Goal: Task Accomplishment & Management: Use online tool/utility

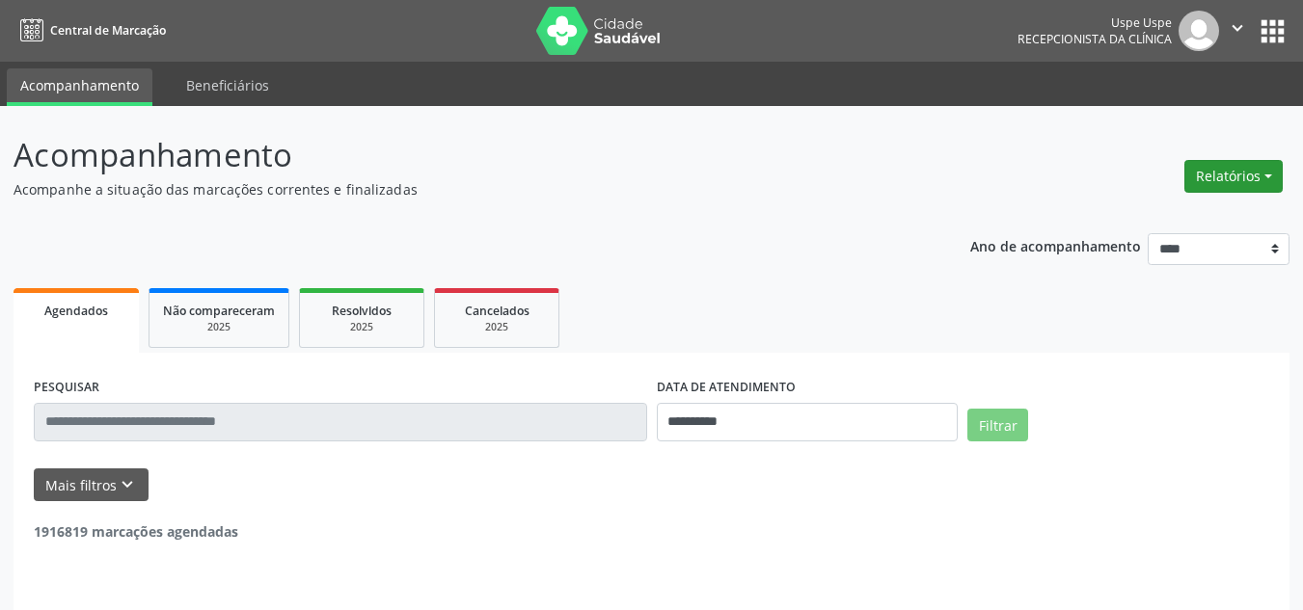
click at [1248, 178] on button "Relatórios" at bounding box center [1233, 176] width 98 height 33
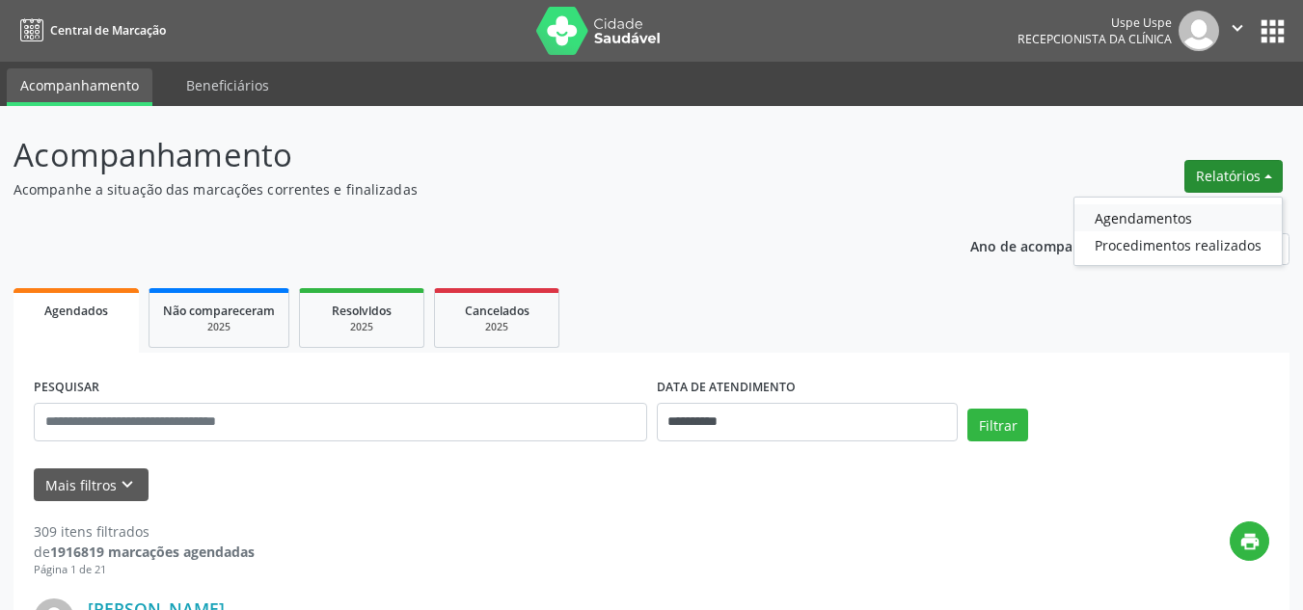
click at [1164, 222] on link "Agendamentos" at bounding box center [1177, 217] width 207 height 27
select select "*"
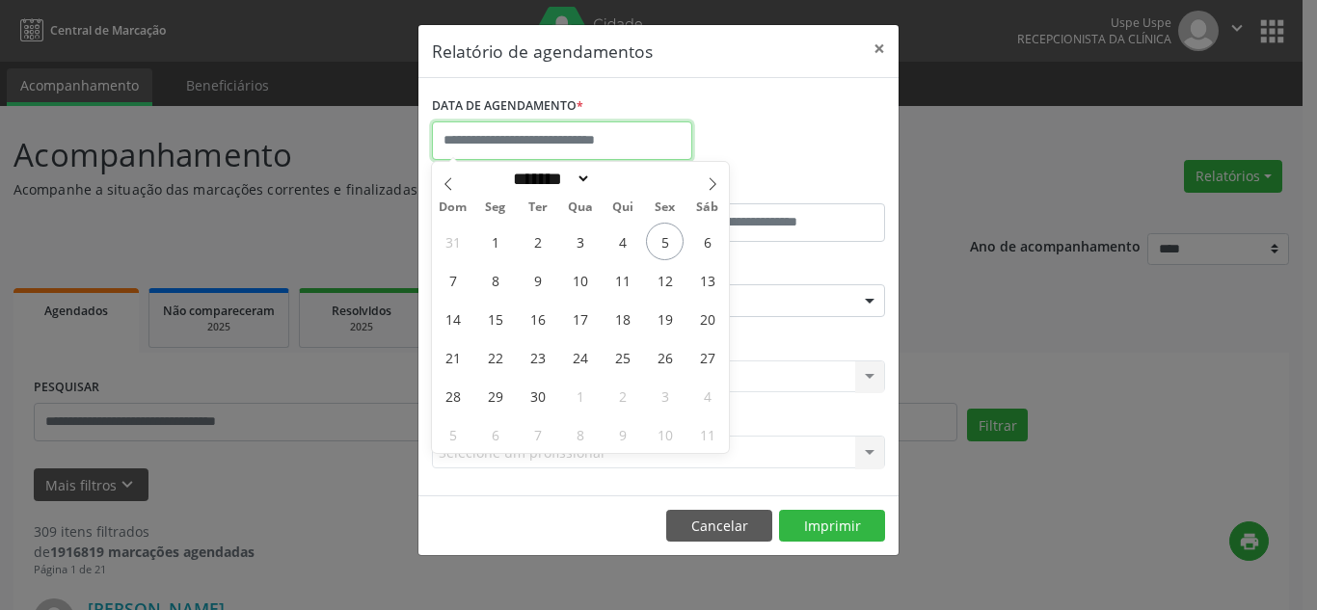
click at [665, 136] on input "text" at bounding box center [562, 140] width 260 height 39
click at [495, 284] on span "8" at bounding box center [495, 280] width 38 height 38
type input "**********"
click at [499, 271] on span "8" at bounding box center [495, 280] width 38 height 38
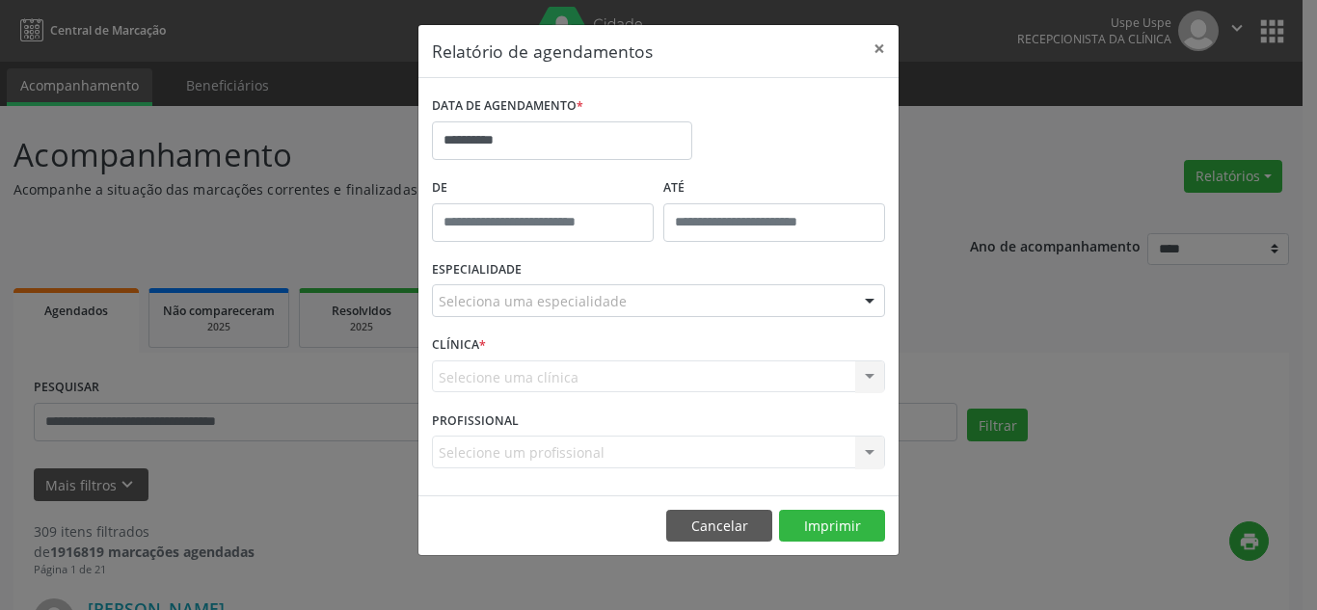
click at [870, 303] on div at bounding box center [869, 301] width 29 height 33
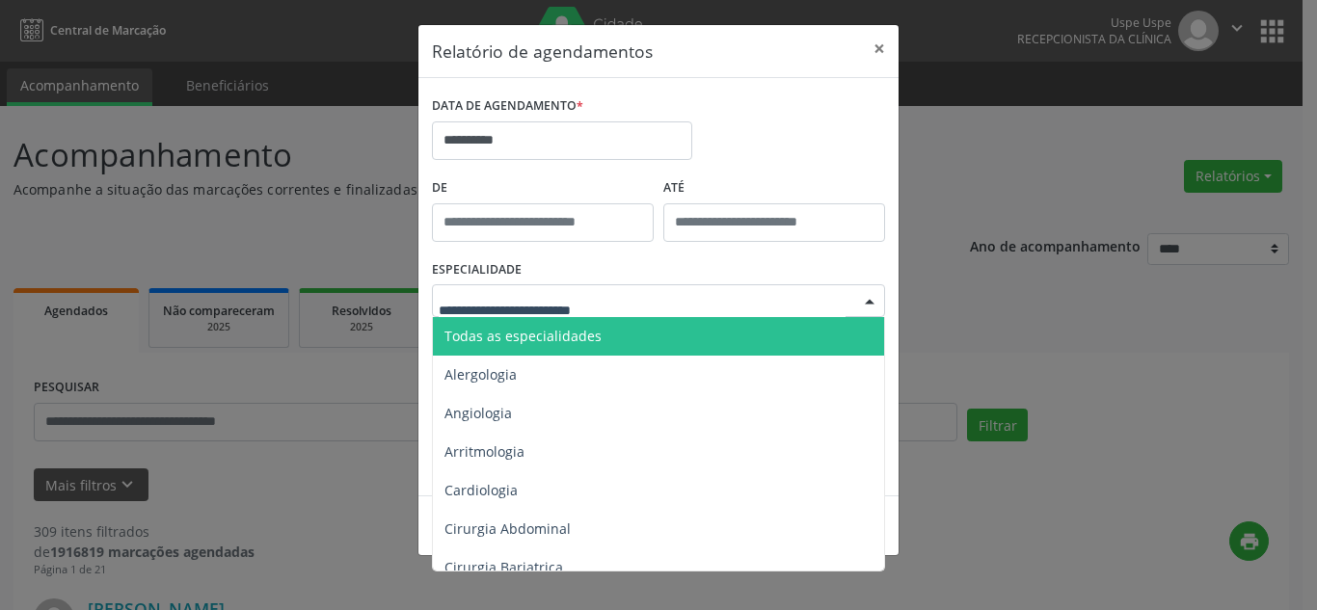
click at [649, 339] on span "Todas as especialidades" at bounding box center [660, 336] width 454 height 39
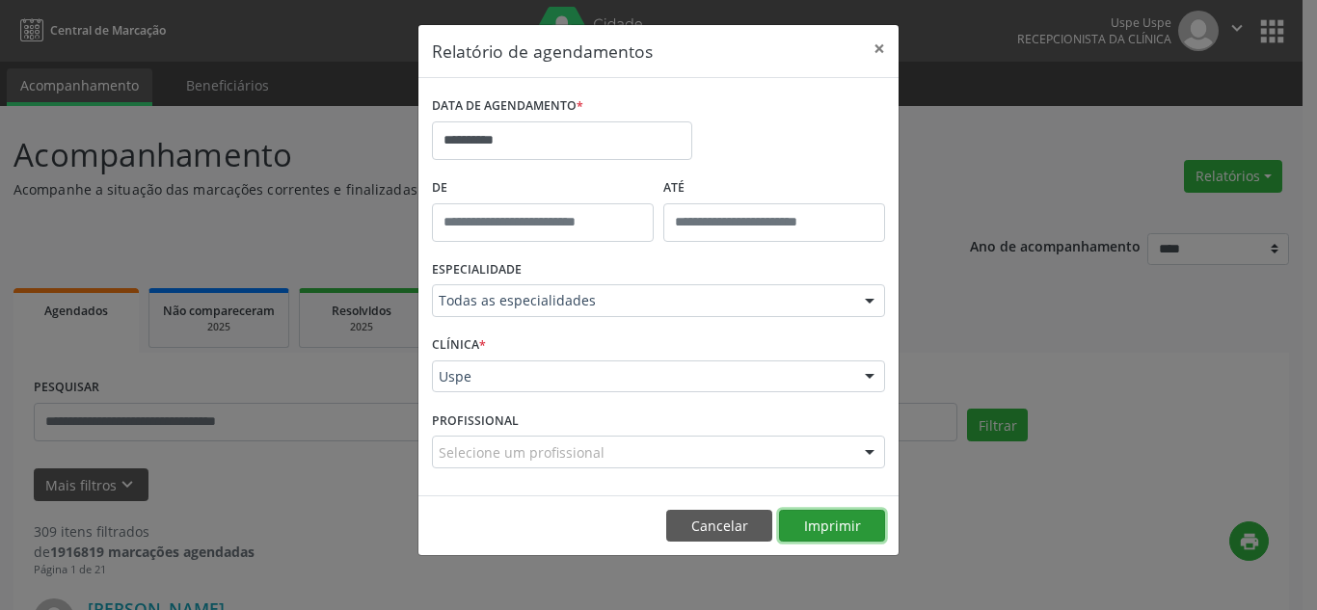
click at [810, 523] on button "Imprimir" at bounding box center [832, 526] width 106 height 33
click at [875, 49] on button "×" at bounding box center [879, 48] width 39 height 47
